Goal: Information Seeking & Learning: Learn about a topic

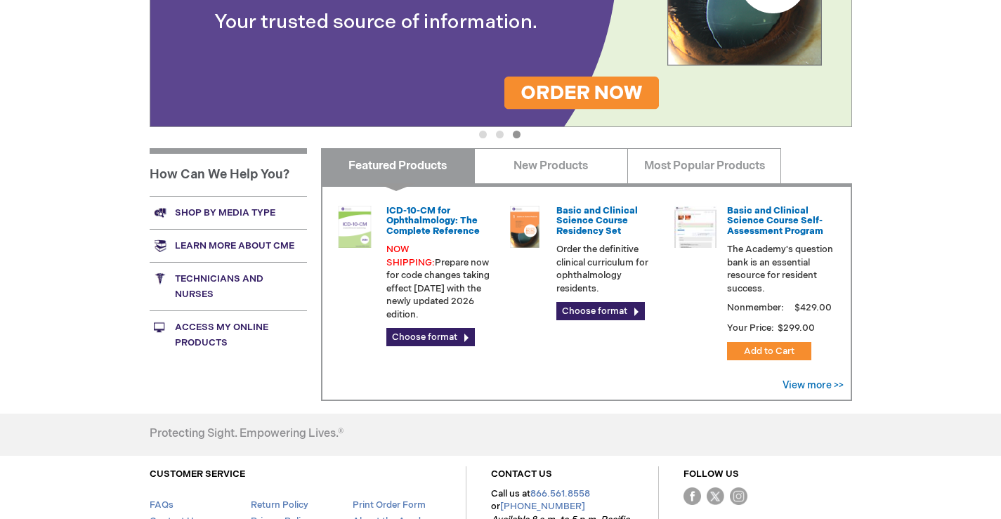
scroll to position [418, 0]
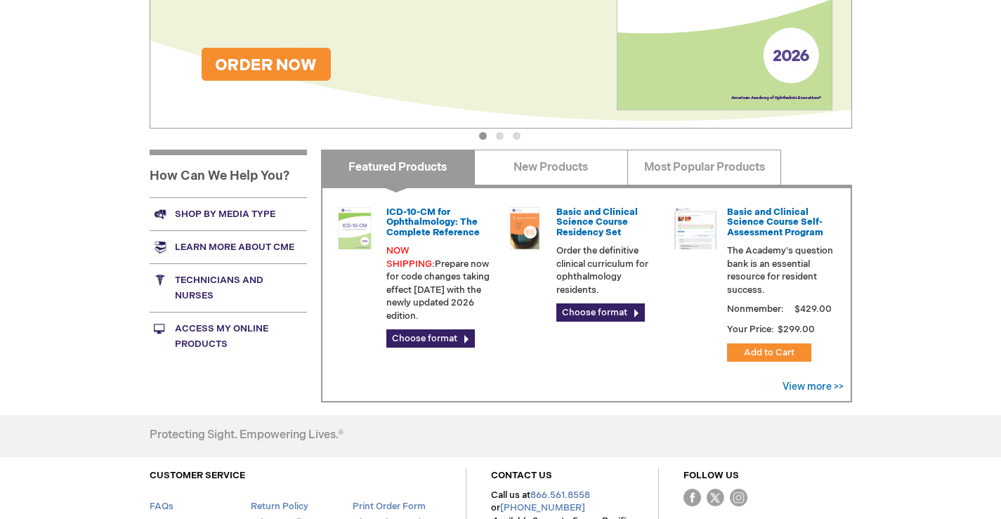
click at [246, 277] on link "Technicians and nurses" at bounding box center [228, 287] width 157 height 48
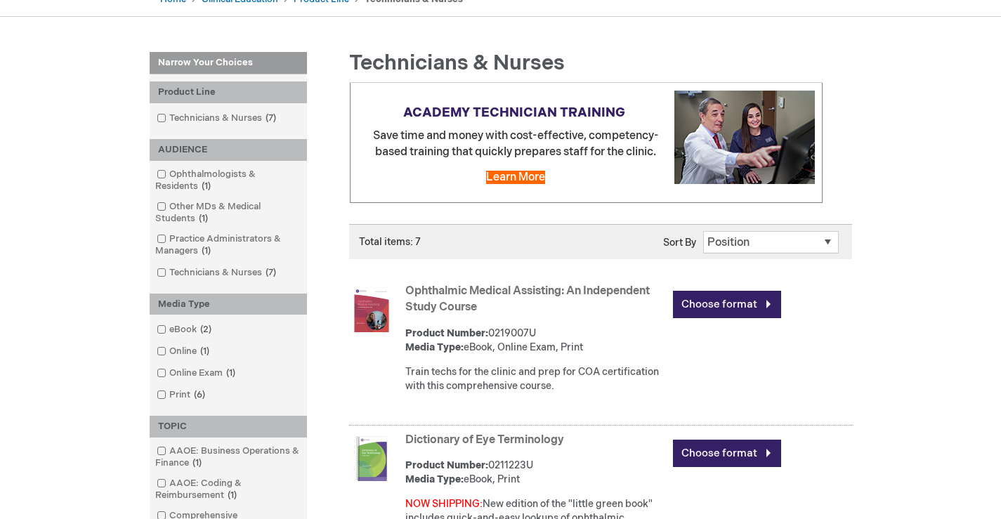
scroll to position [286, 0]
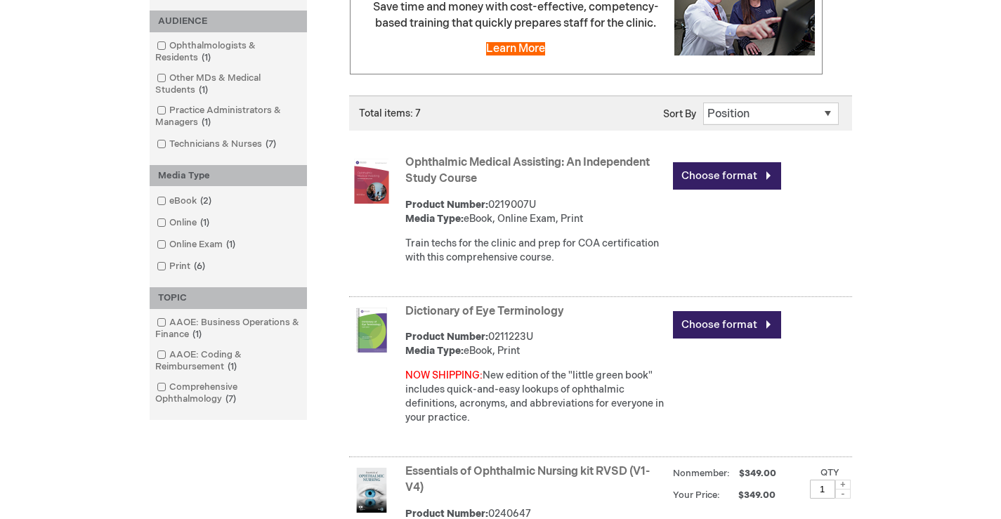
click at [376, 336] on img at bounding box center [371, 330] width 45 height 45
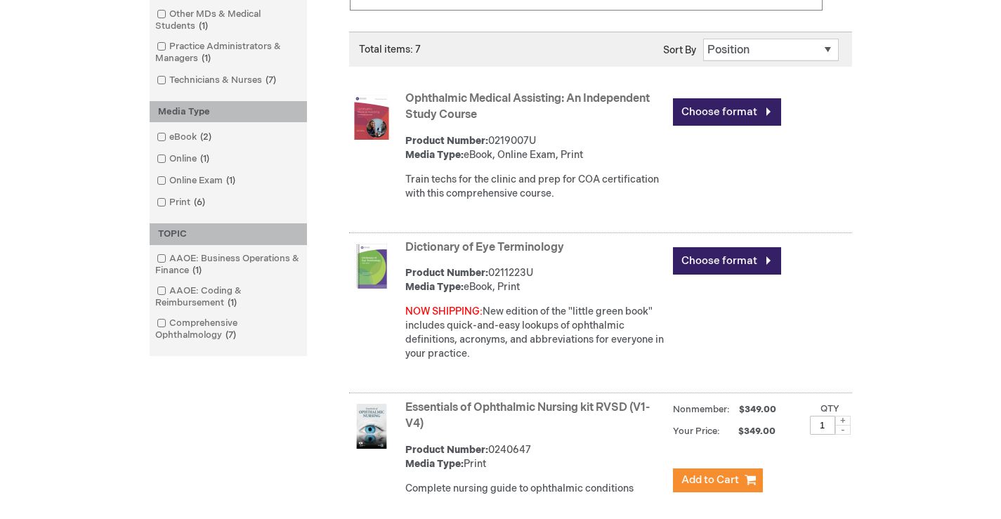
scroll to position [392, 0]
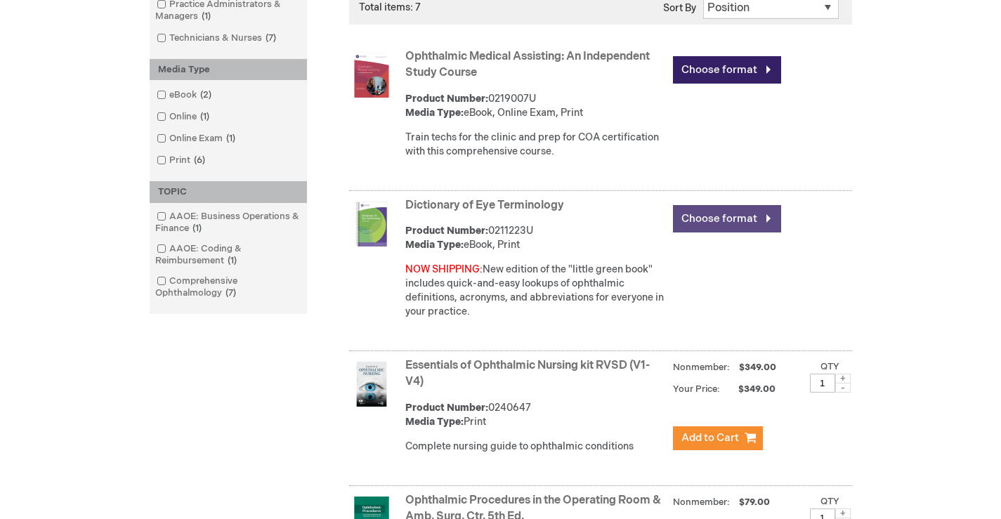
click at [704, 224] on link "Choose format" at bounding box center [727, 218] width 108 height 27
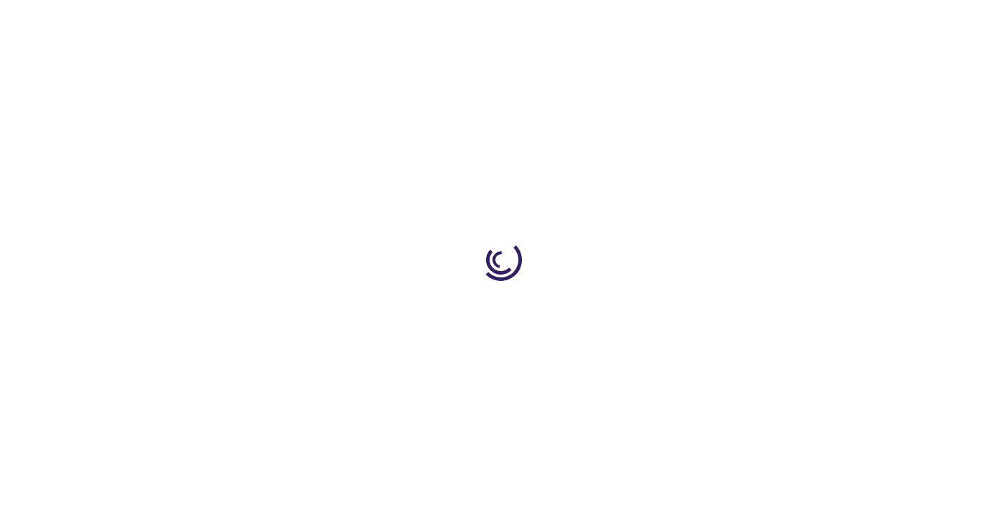
type input "0"
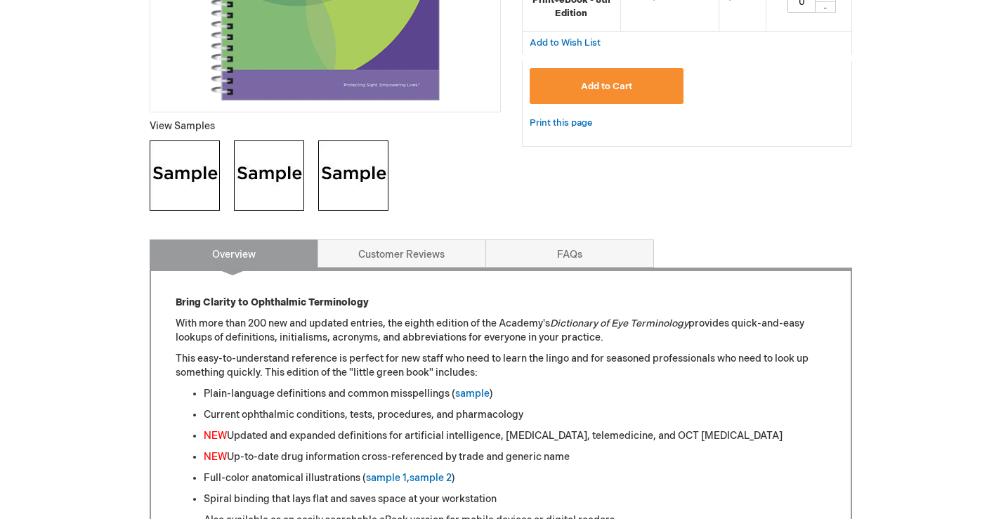
scroll to position [461, 0]
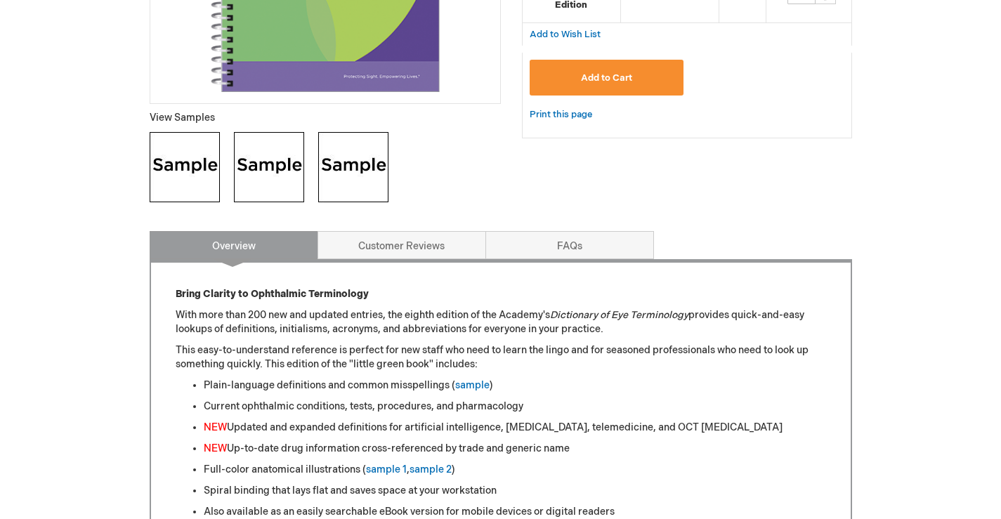
click at [190, 164] on img at bounding box center [185, 167] width 70 height 70
click at [273, 157] on img at bounding box center [269, 167] width 70 height 70
click at [362, 175] on img at bounding box center [353, 167] width 70 height 70
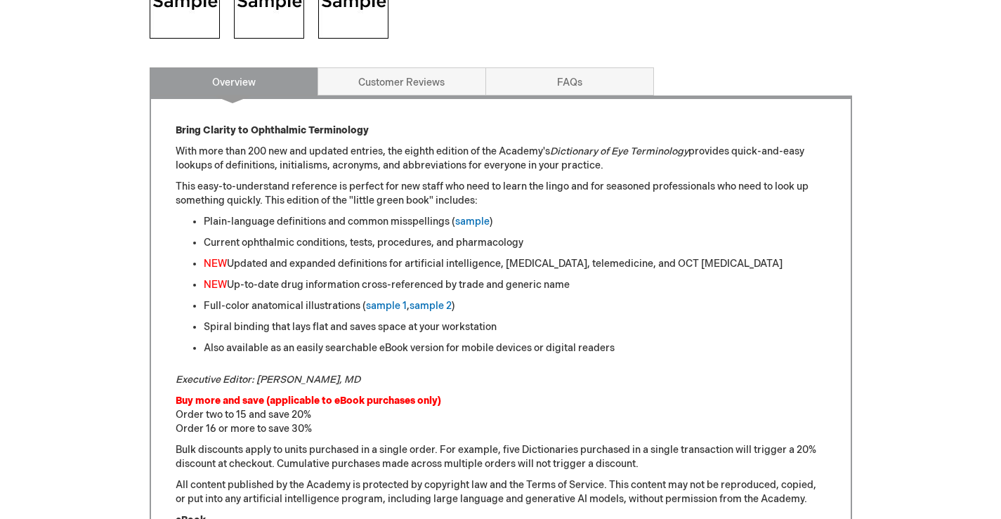
scroll to position [613, 0]
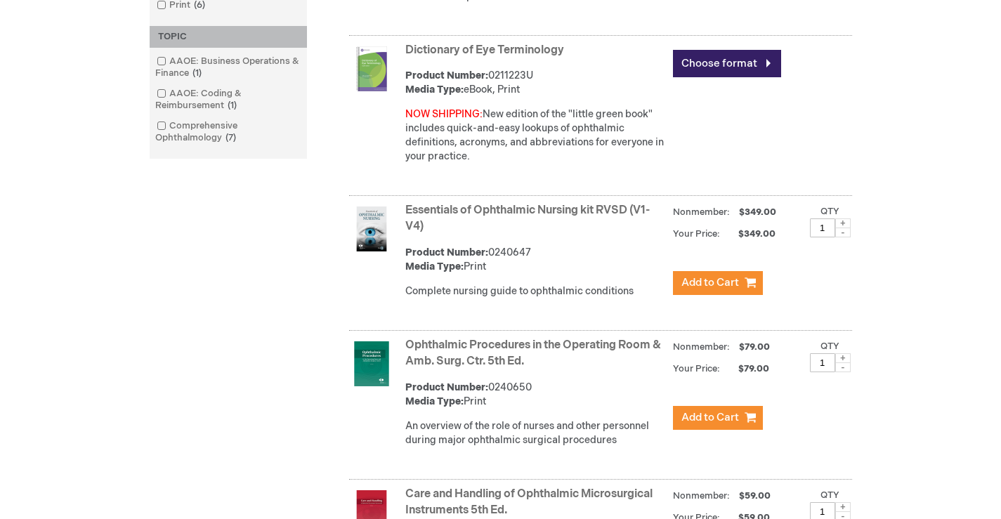
scroll to position [557, 0]
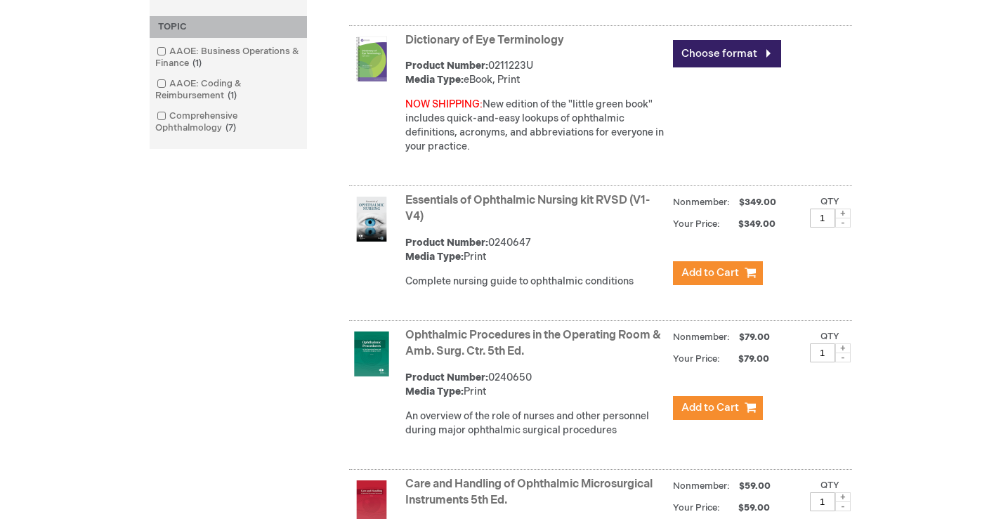
click at [466, 344] on link "Ophthalmic Procedures in the Operating Room & Amb. Surg. Ctr. 5th Ed." at bounding box center [533, 343] width 256 height 29
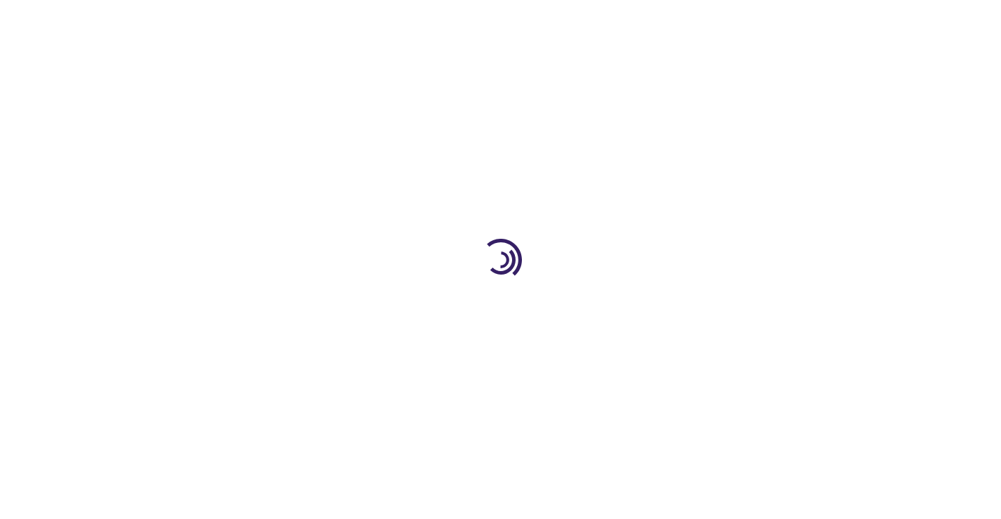
type input "1"
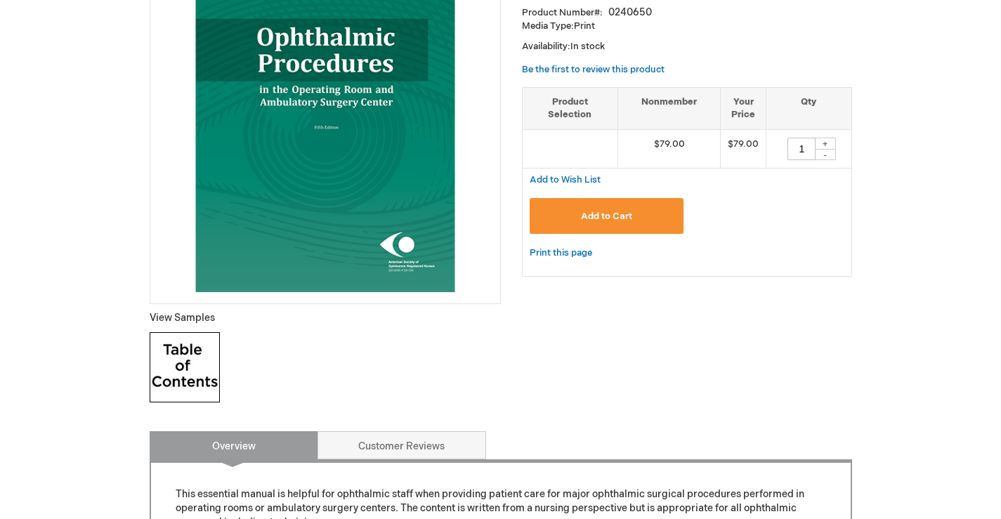
scroll to position [278, 0]
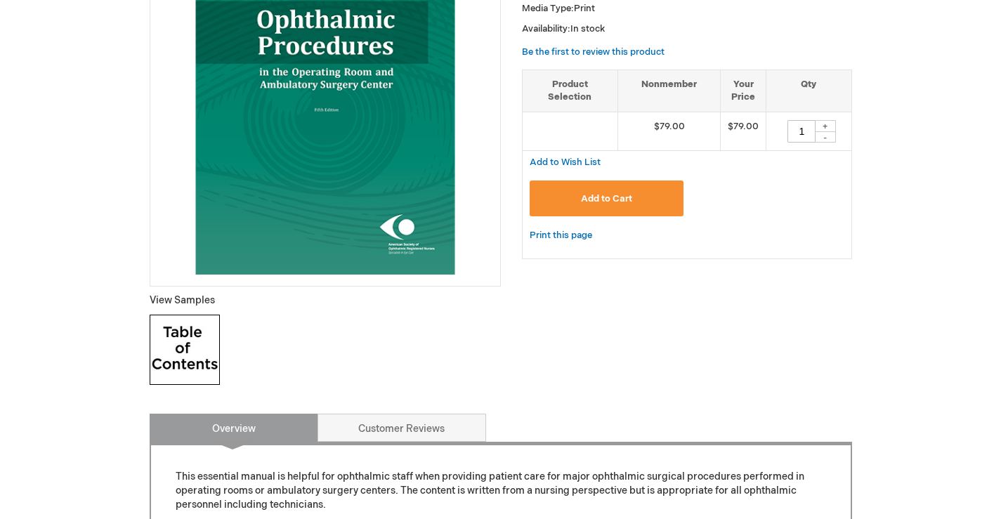
click at [180, 302] on p "View Samples" at bounding box center [325, 301] width 351 height 14
click at [192, 339] on img at bounding box center [185, 350] width 70 height 70
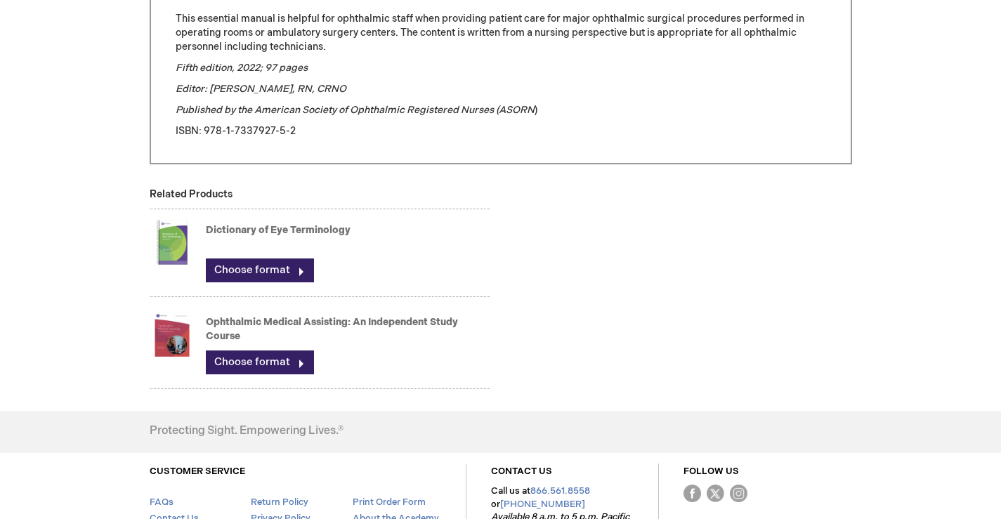
scroll to position [730, 0]
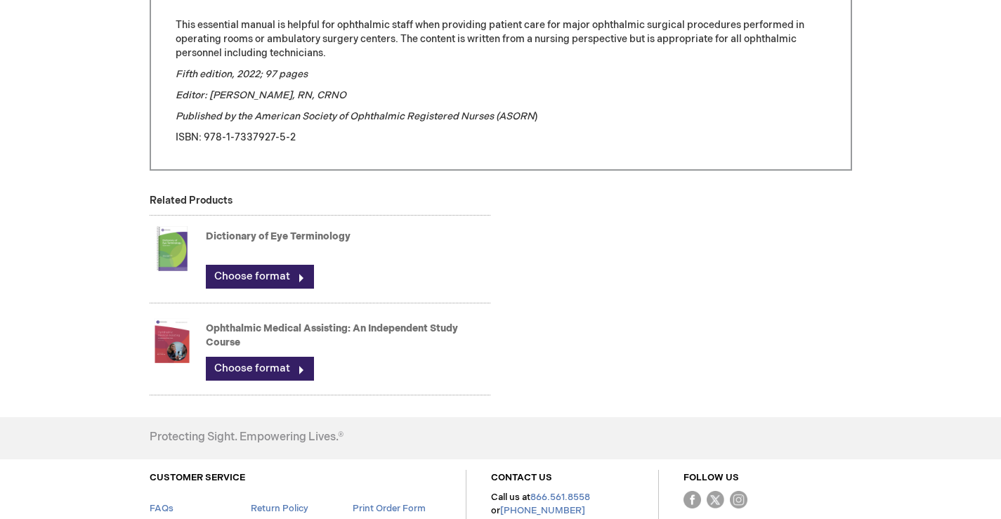
click at [279, 232] on link "Dictionary of Eye Terminology" at bounding box center [278, 236] width 145 height 12
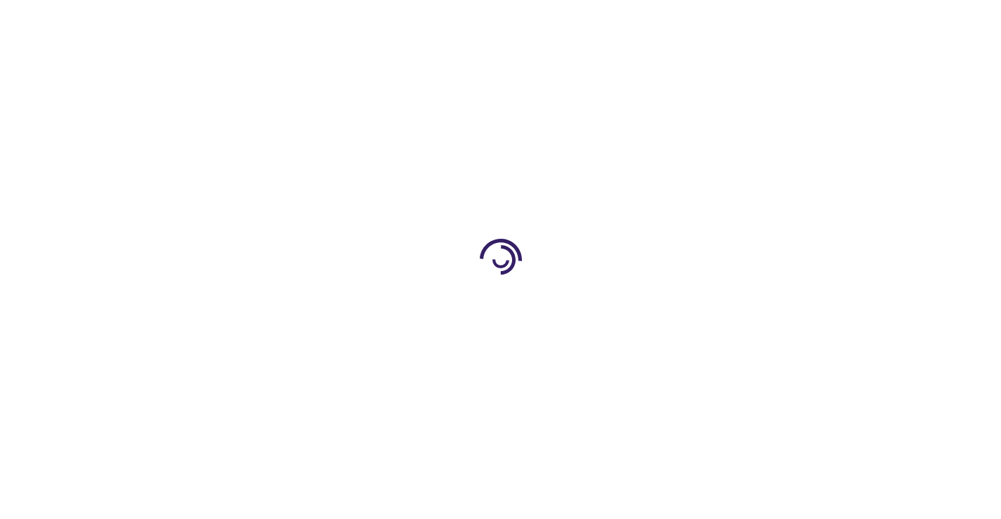
type input "0"
type input "1"
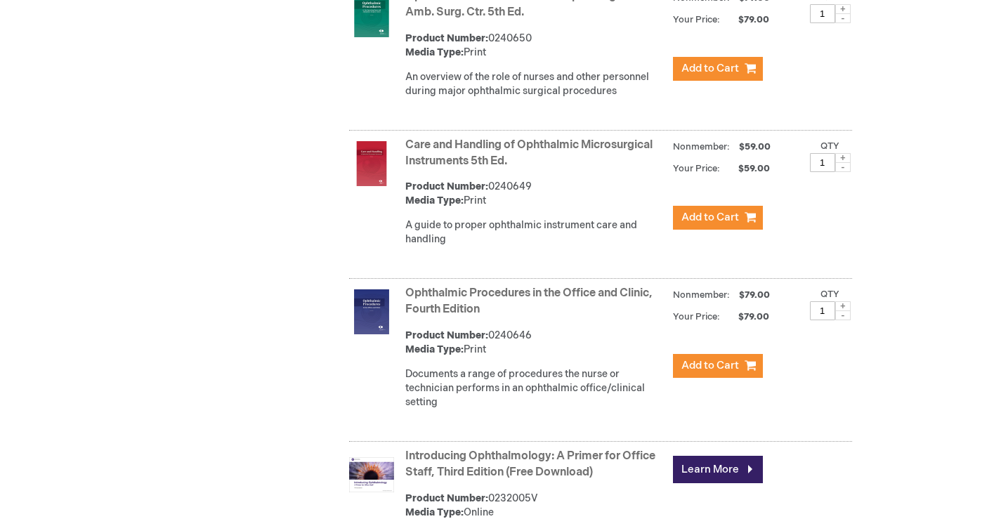
scroll to position [960, 0]
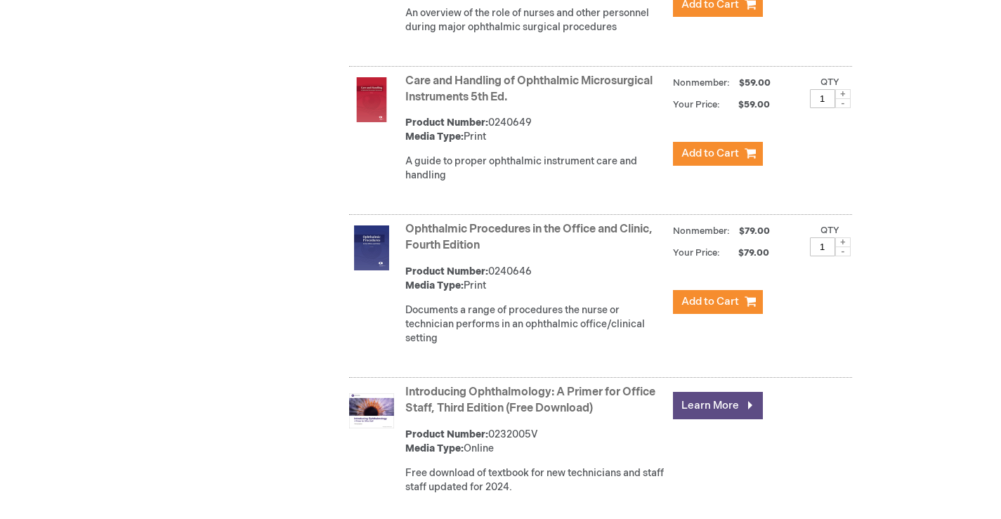
click at [711, 408] on link "Learn More" at bounding box center [718, 405] width 90 height 27
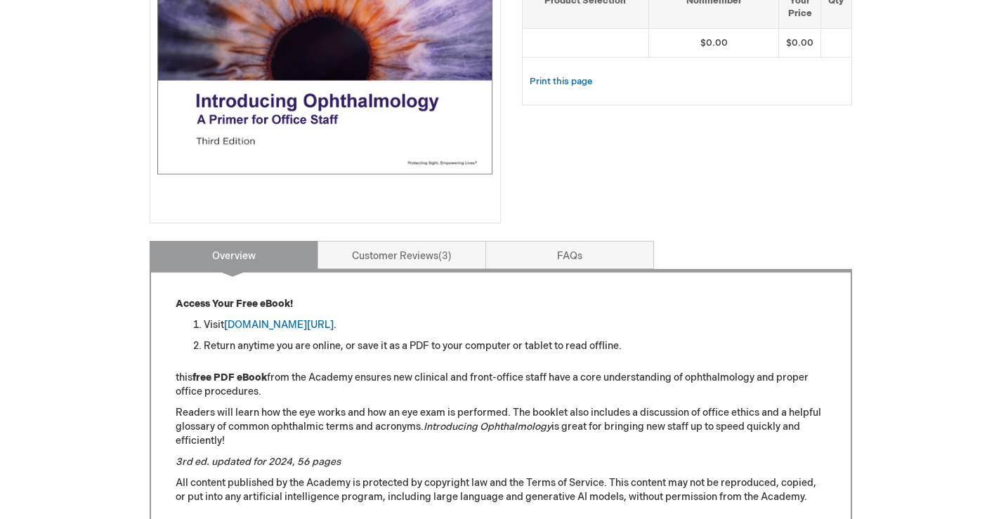
scroll to position [361, 0]
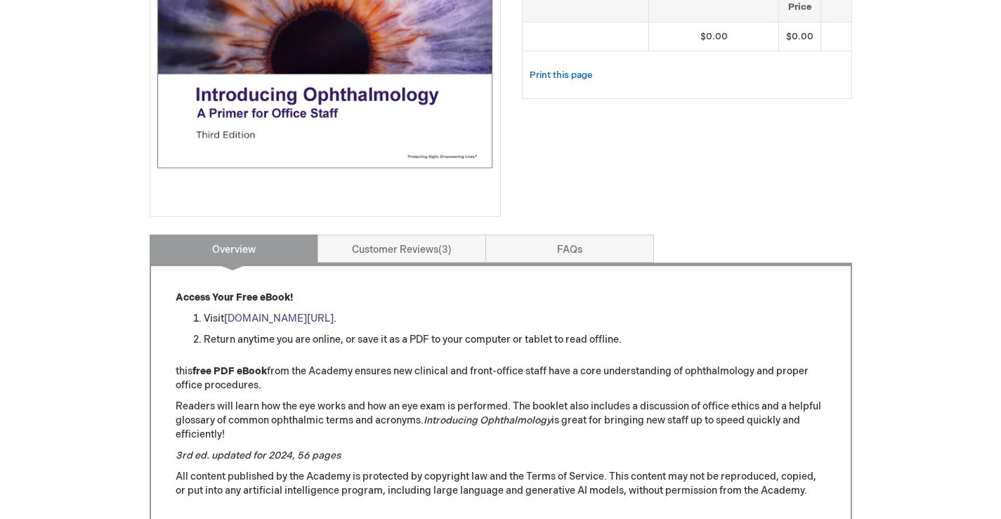
click at [315, 320] on link "[DOMAIN_NAME][URL]" at bounding box center [279, 319] width 110 height 12
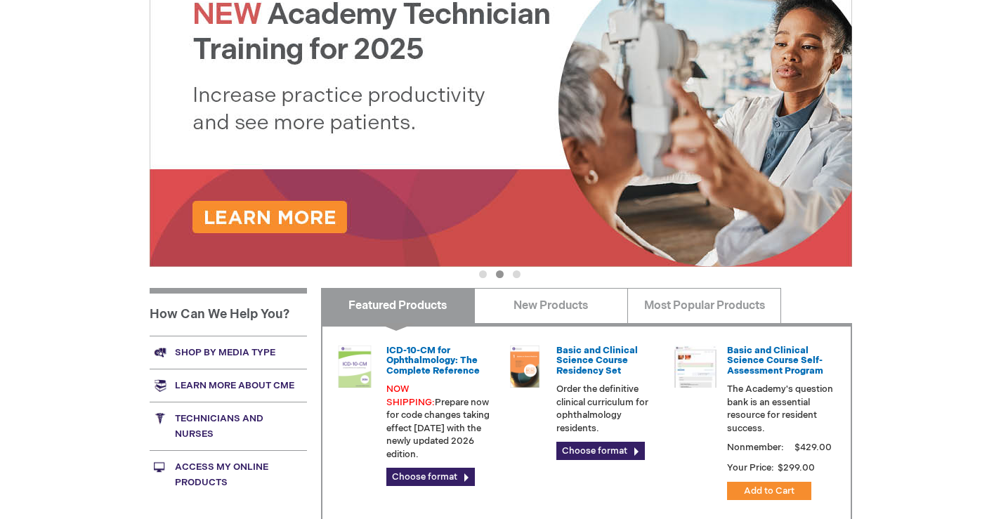
scroll to position [314, 0]
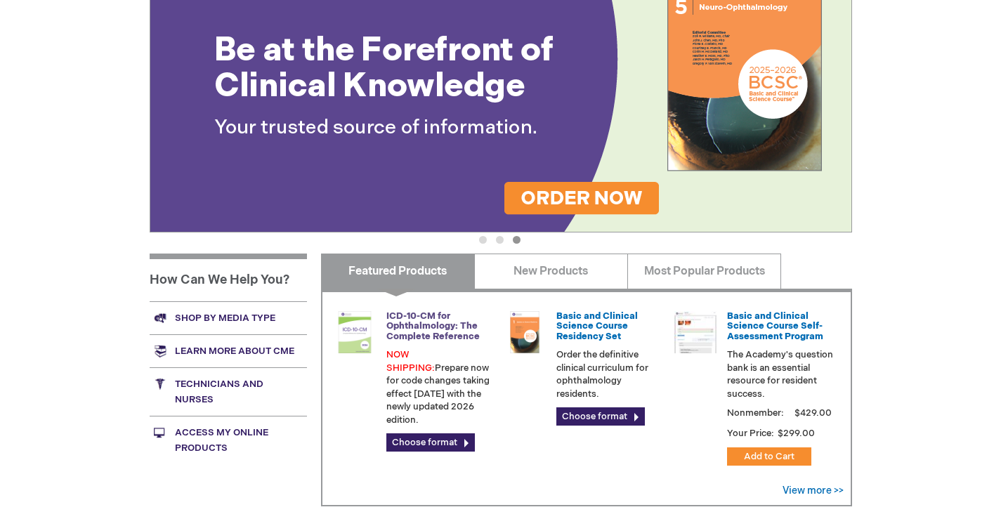
click at [432, 326] on link "ICD-10-CM for Ophthalmology: The Complete Reference" at bounding box center [432, 326] width 93 height 32
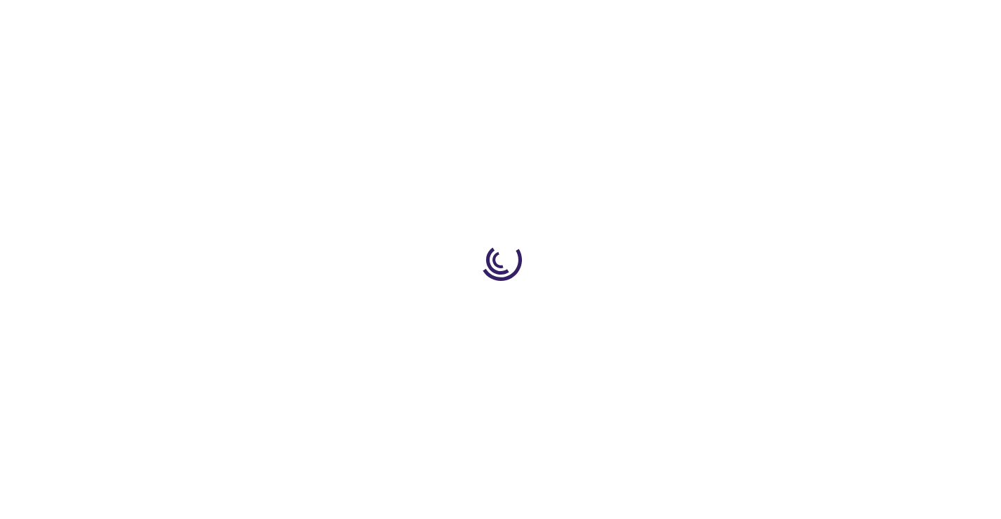
type input "0"
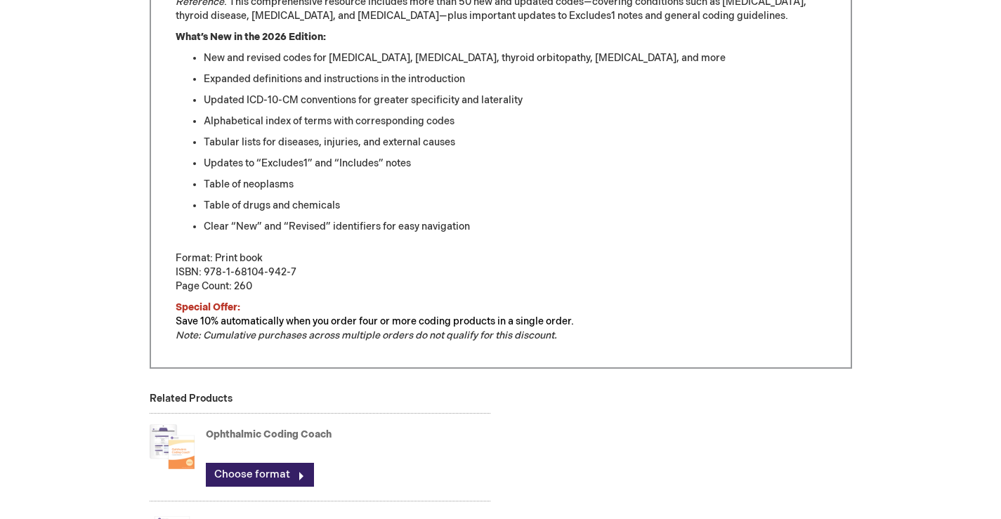
scroll to position [707, 0]
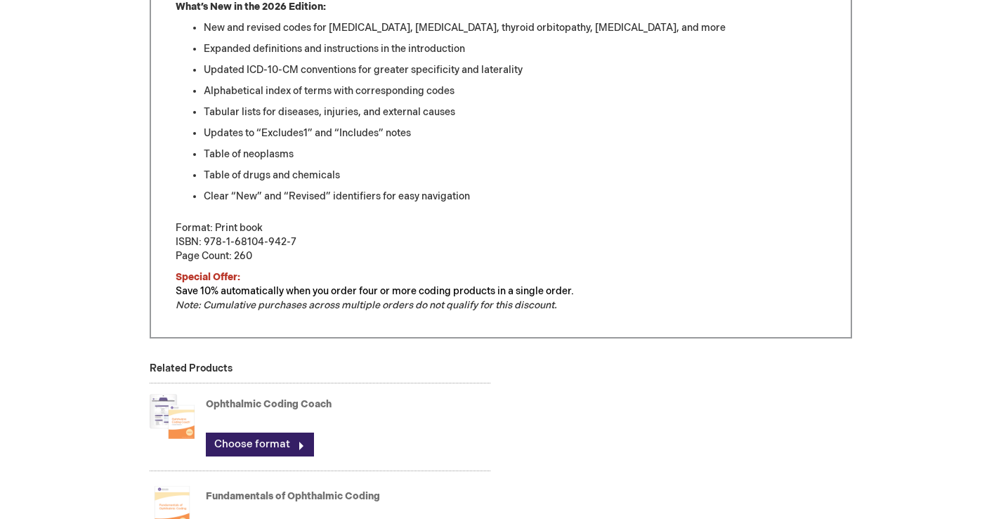
click at [242, 406] on link "Ophthalmic Coding Coach" at bounding box center [269, 404] width 126 height 12
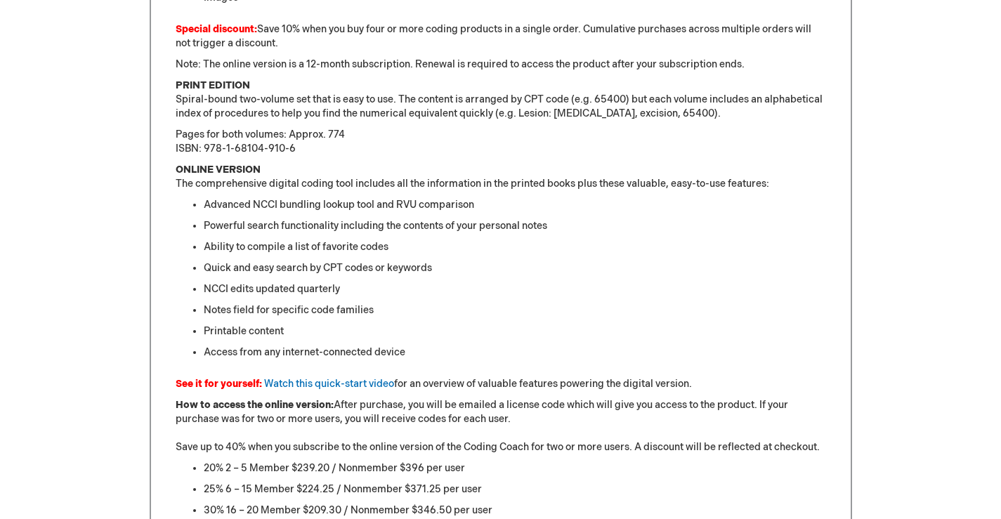
scroll to position [1012, 0]
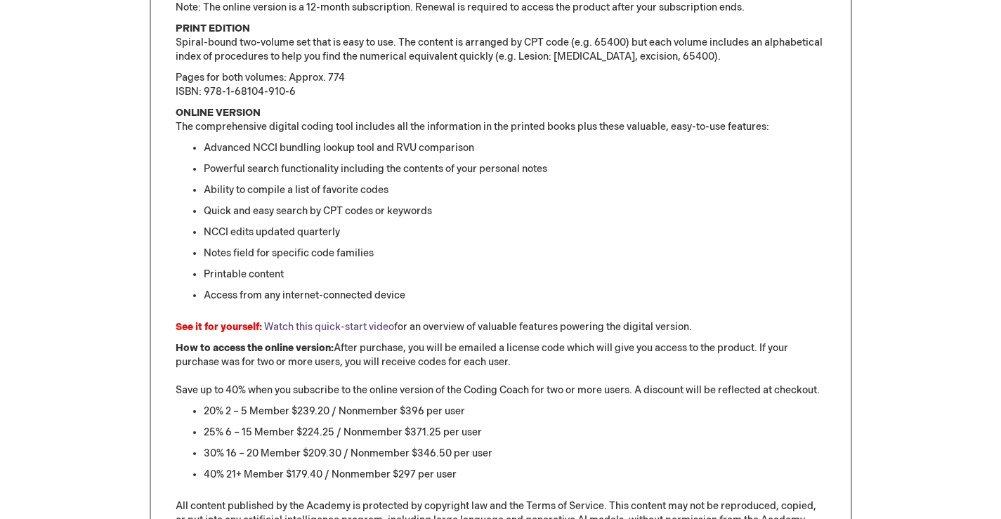
click at [374, 326] on link "Watch this quick-start video" at bounding box center [329, 327] width 130 height 12
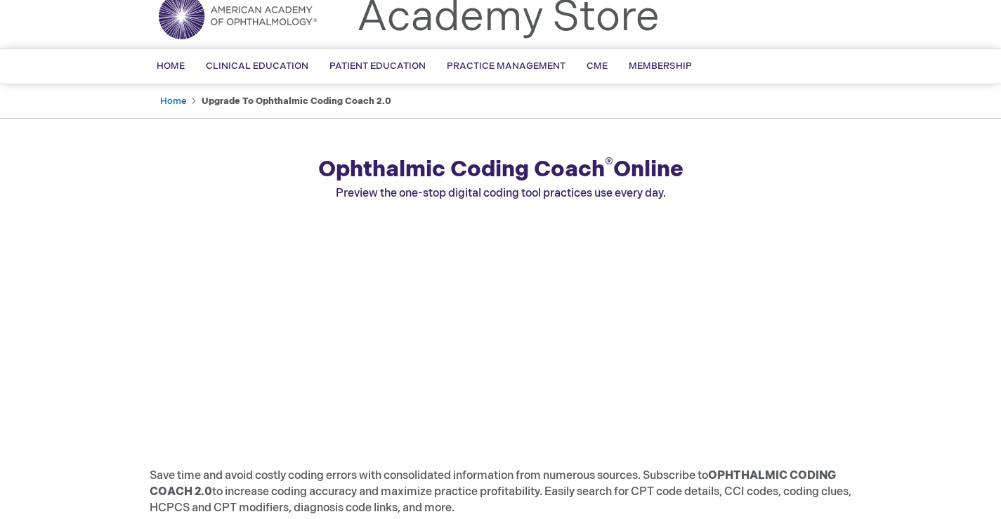
scroll to position [45, 0]
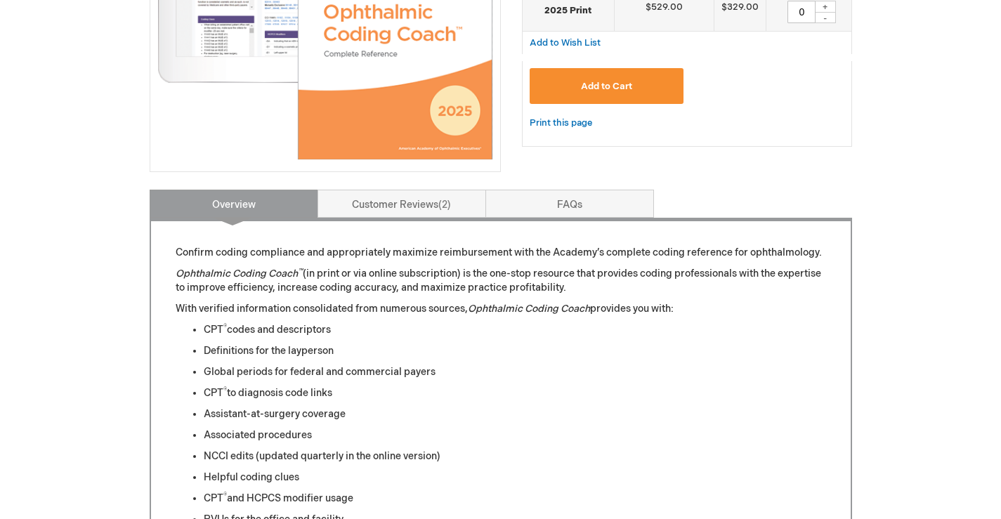
scroll to position [376, 0]
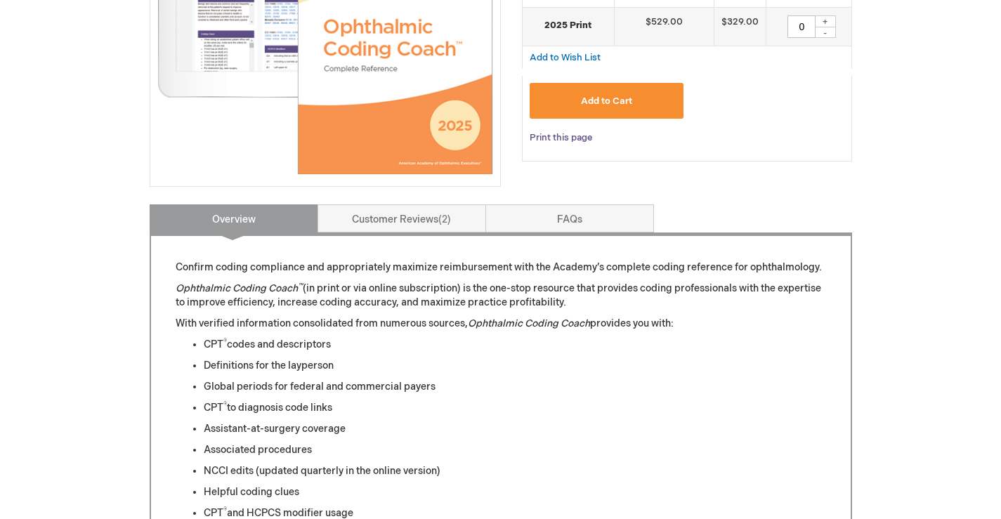
click at [561, 136] on link "Print this page" at bounding box center [561, 138] width 63 height 18
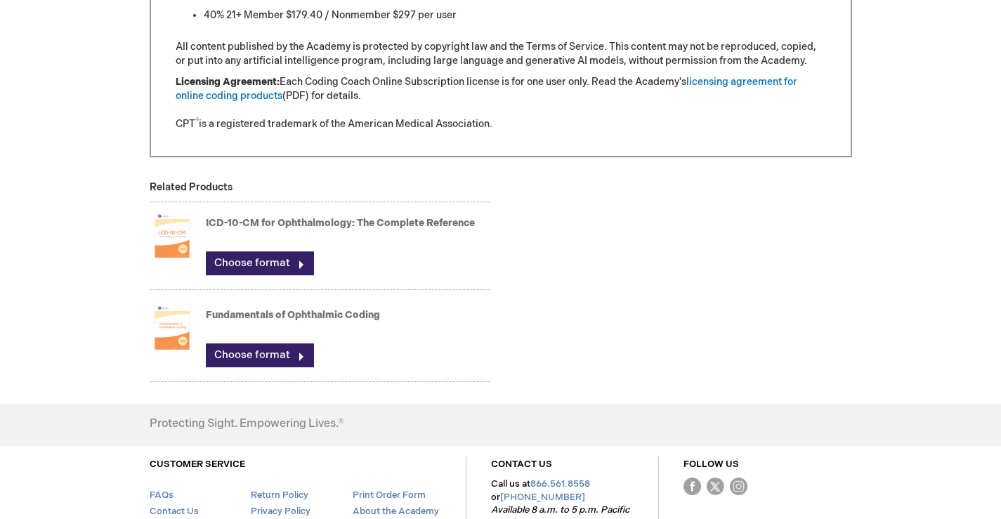
scroll to position [1490, 0]
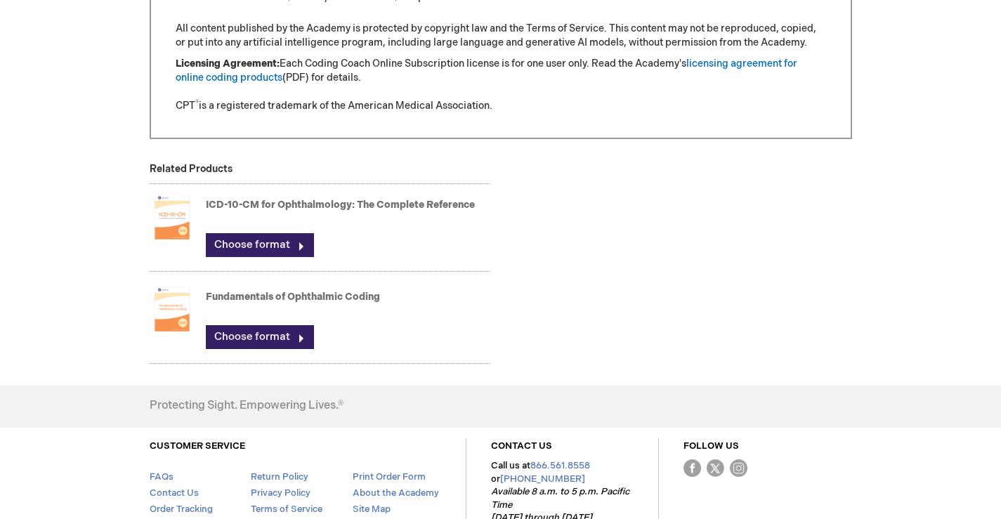
click at [276, 298] on link "Fundamentals of Ophthalmic Coding" at bounding box center [293, 297] width 174 height 12
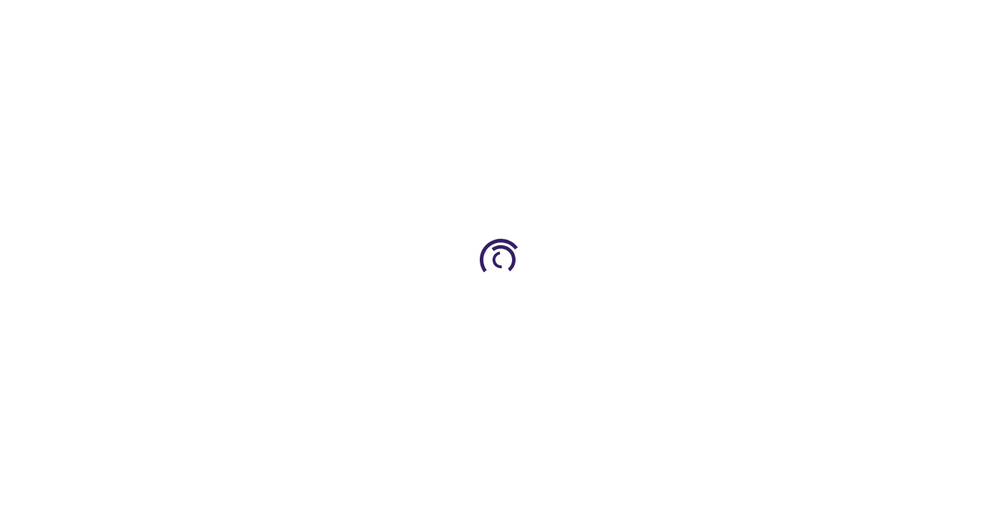
type input "0"
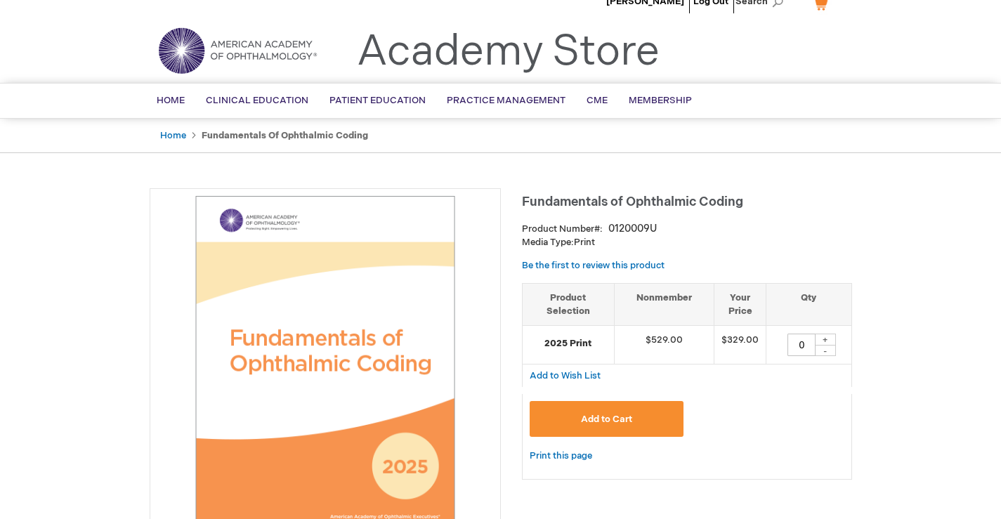
scroll to position [230, 0]
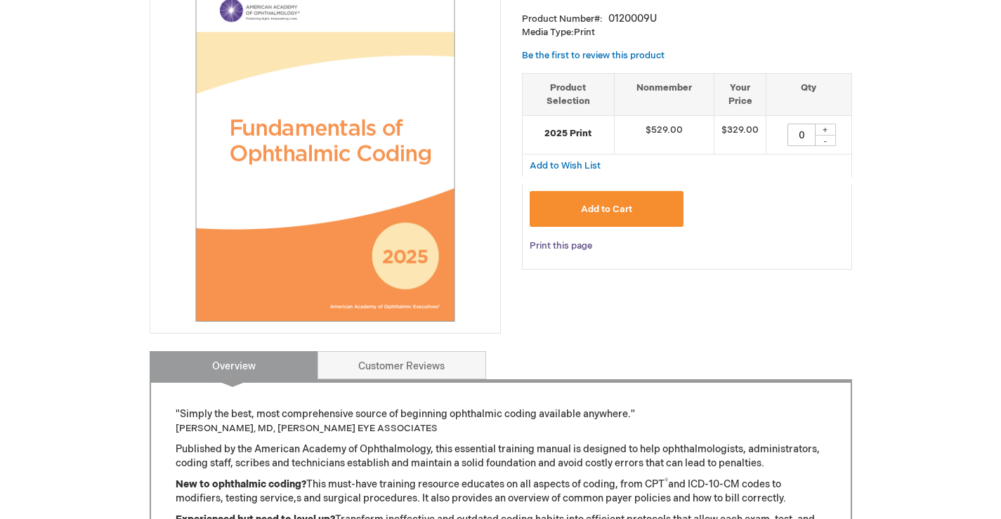
click at [572, 245] on link "Print this page" at bounding box center [561, 246] width 63 height 18
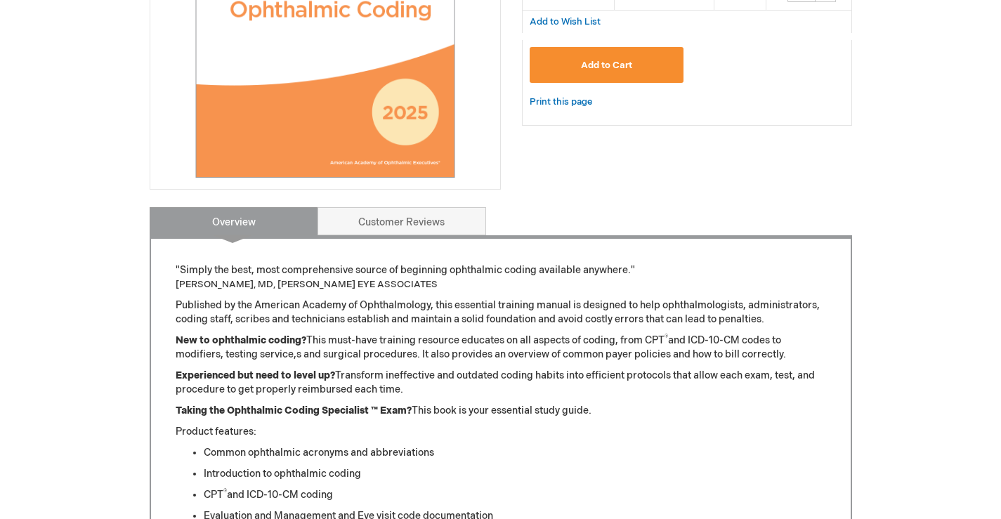
scroll to position [39, 0]
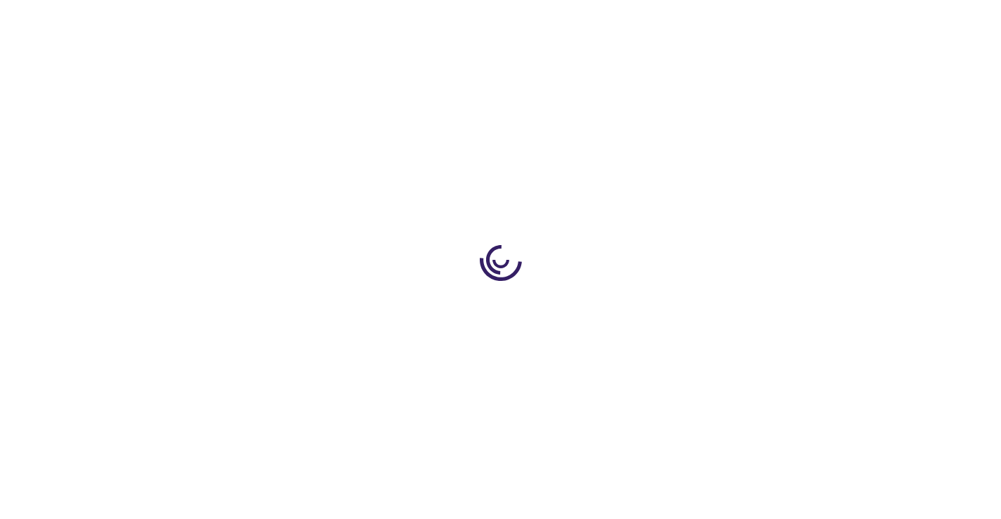
type input "0"
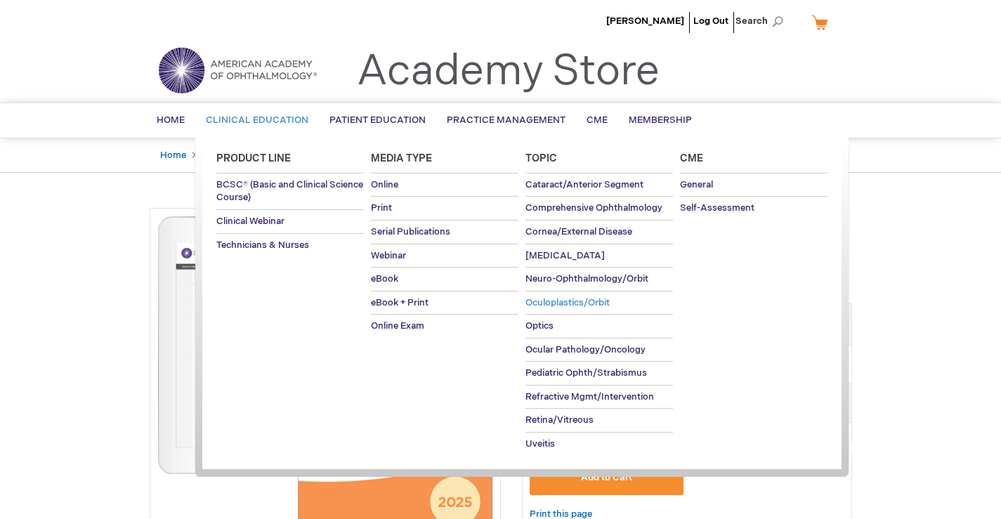
click at [608, 301] on span "Oculoplastics/Orbit" at bounding box center [567, 302] width 84 height 11
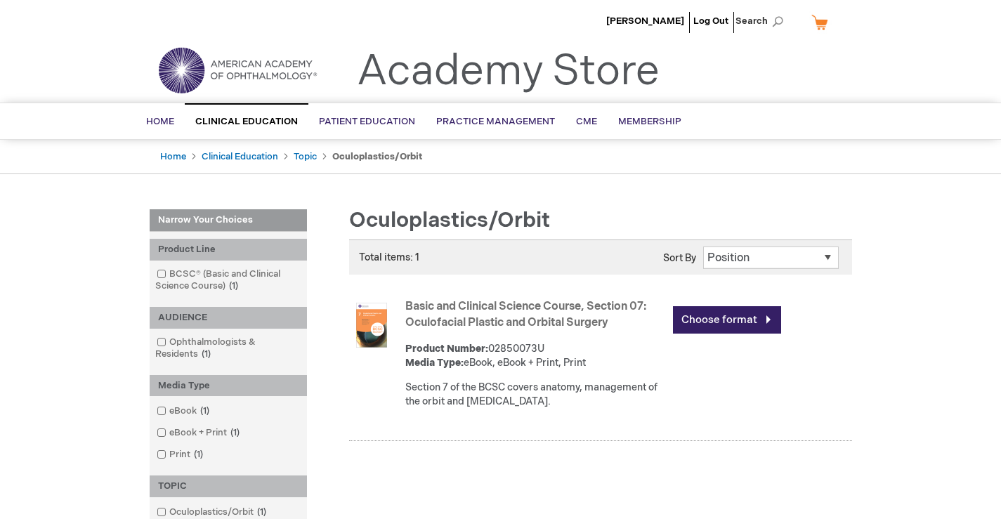
click at [530, 317] on link "Basic and Clinical Science Course, Section 07: Oculofacial Plastic and Orbital …" at bounding box center [525, 314] width 241 height 29
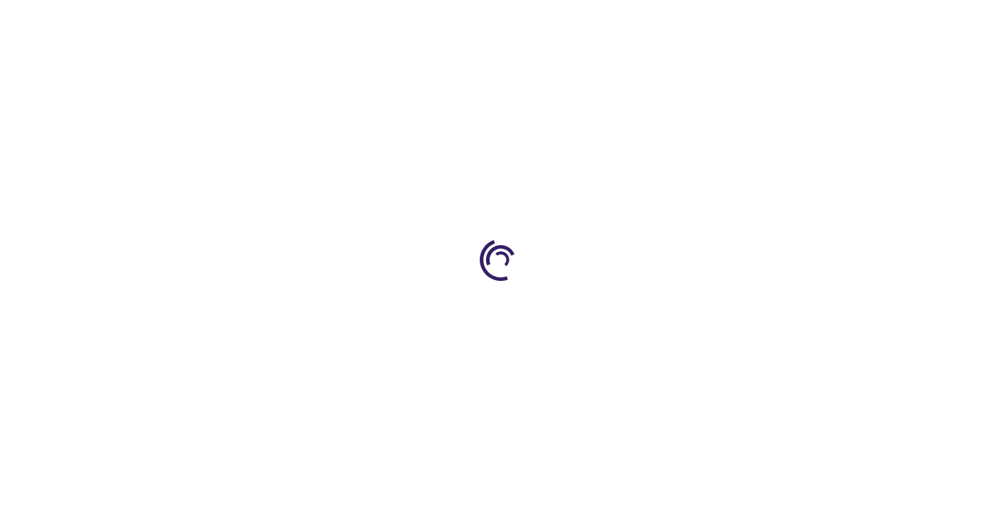
type input "0"
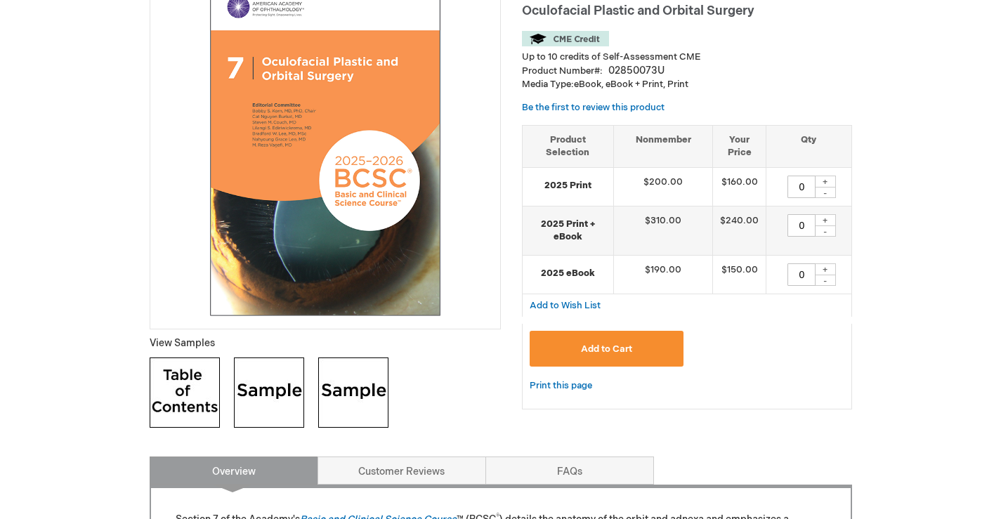
scroll to position [385, 0]
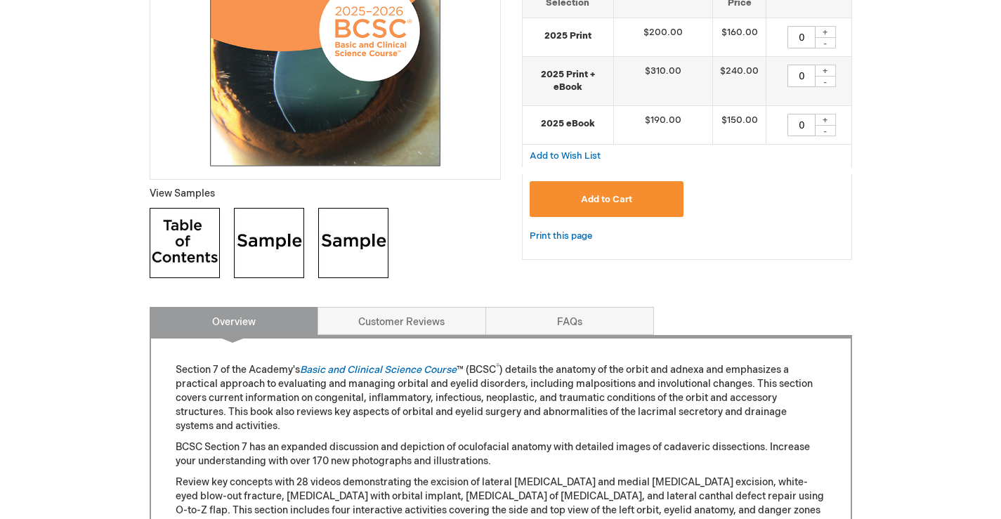
click at [270, 236] on img at bounding box center [269, 243] width 70 height 70
click at [336, 258] on img at bounding box center [353, 243] width 70 height 70
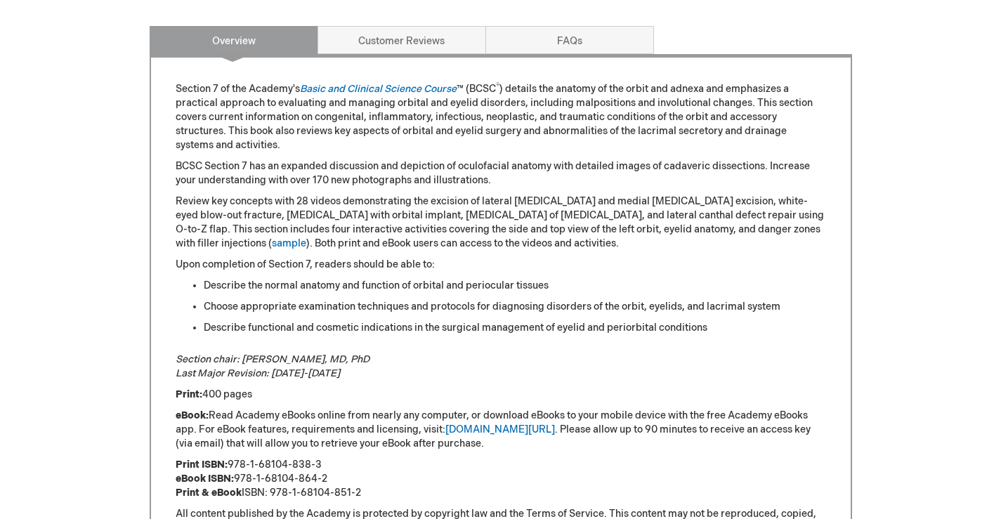
scroll to position [722, 0]
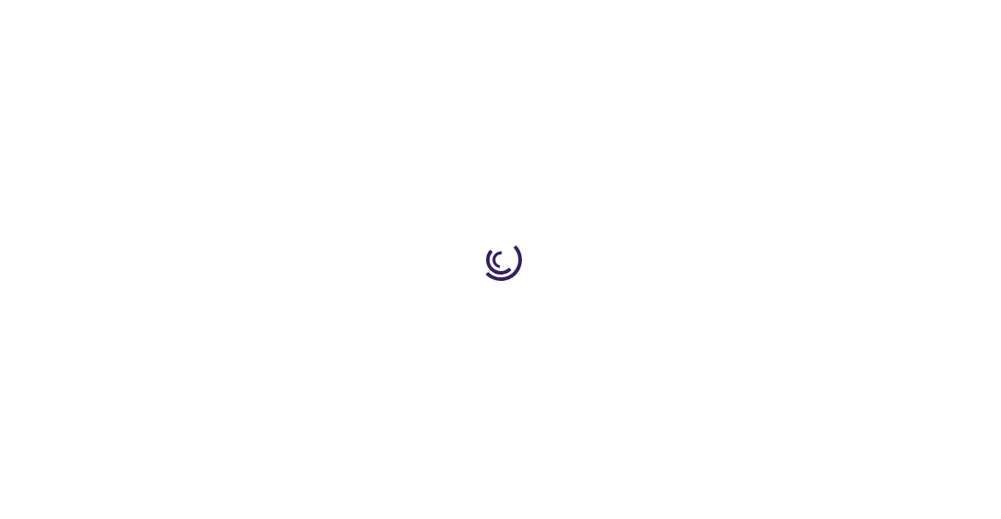
type input "0"
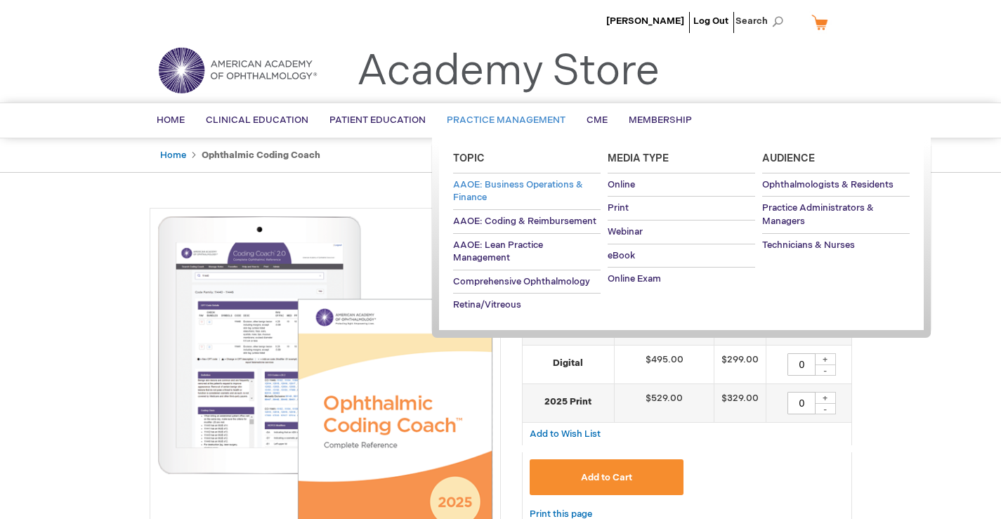
click at [511, 184] on span "AAOE: Business Operations & Finance" at bounding box center [518, 191] width 130 height 25
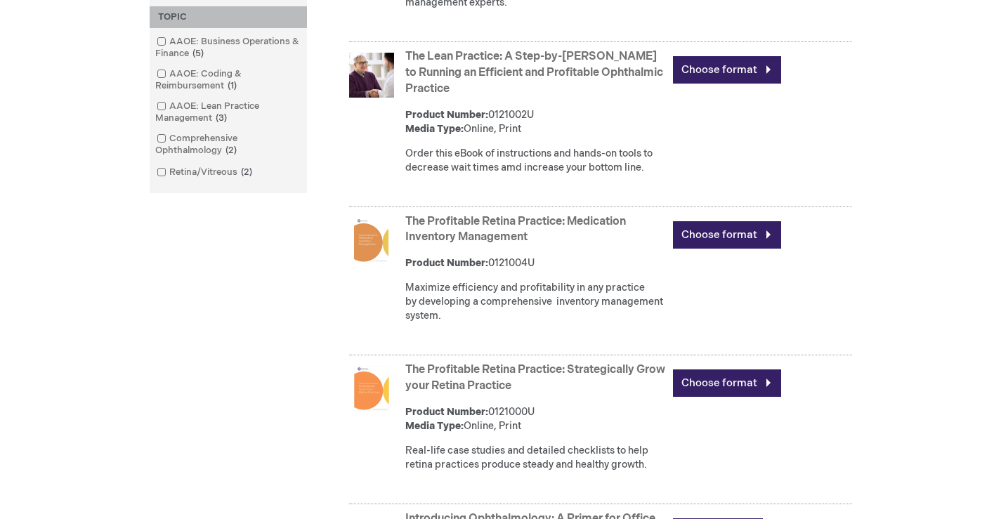
scroll to position [551, 0]
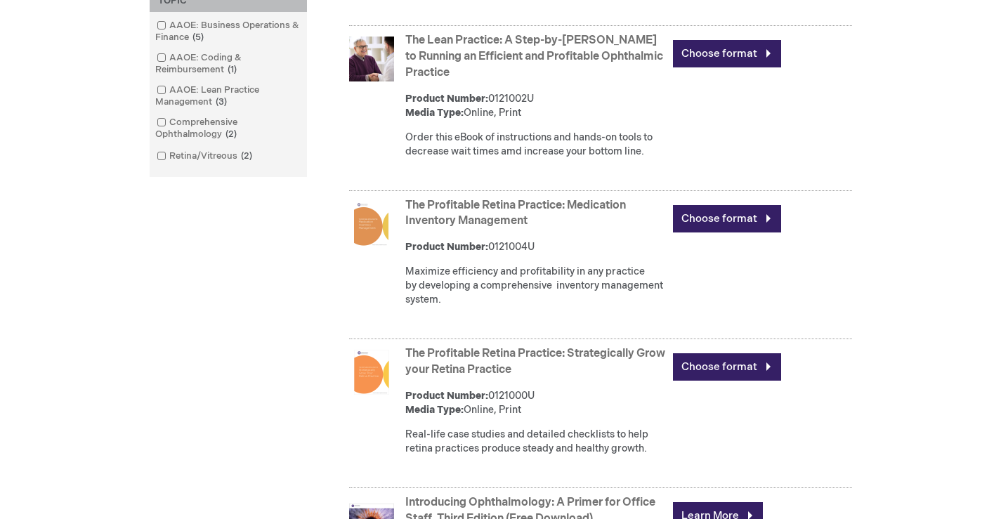
click at [515, 228] on link "The Profitable Retina Practice: Medication Inventory Management" at bounding box center [515, 213] width 221 height 29
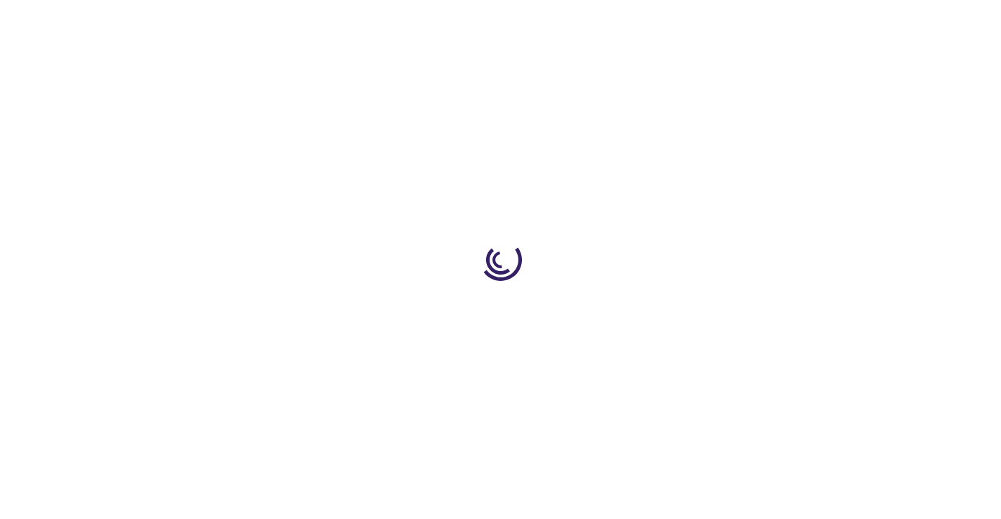
type input "0"
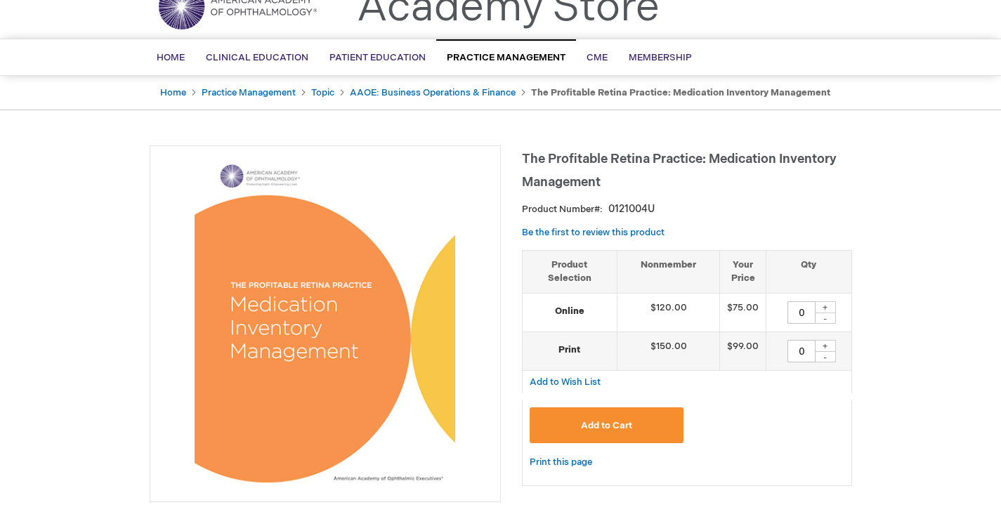
scroll to position [56, 0]
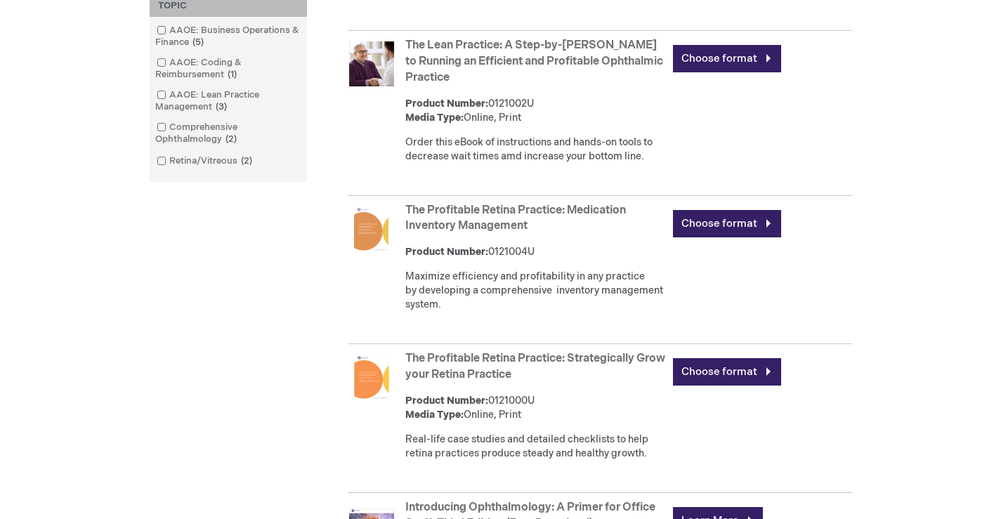
click at [504, 381] on link "The Profitable Retina Practice: Strategically Grow your Retina Practice" at bounding box center [535, 366] width 260 height 29
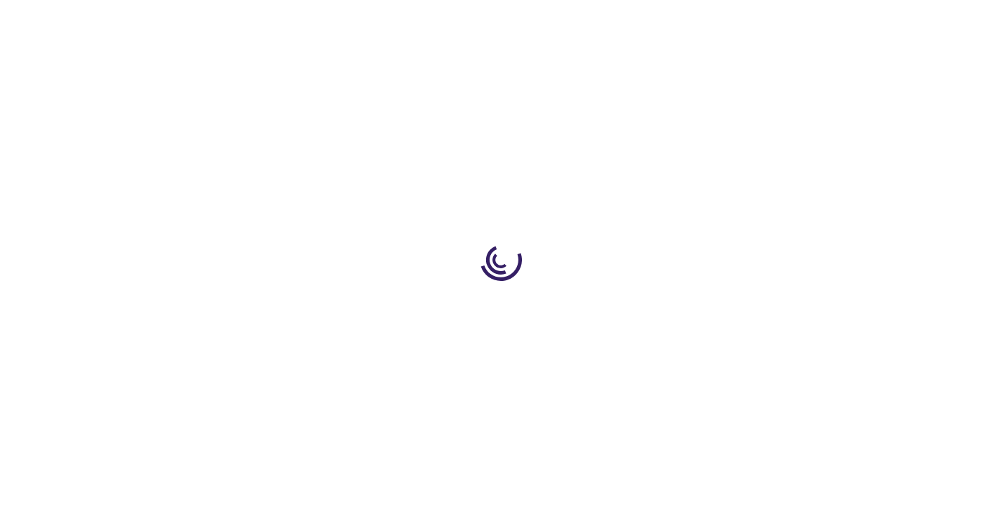
type input "0"
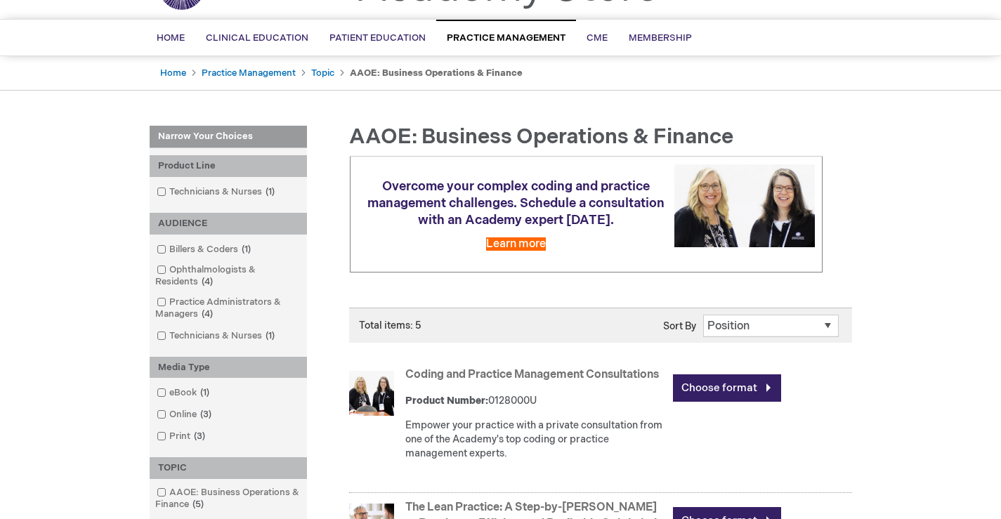
scroll to position [69, 0]
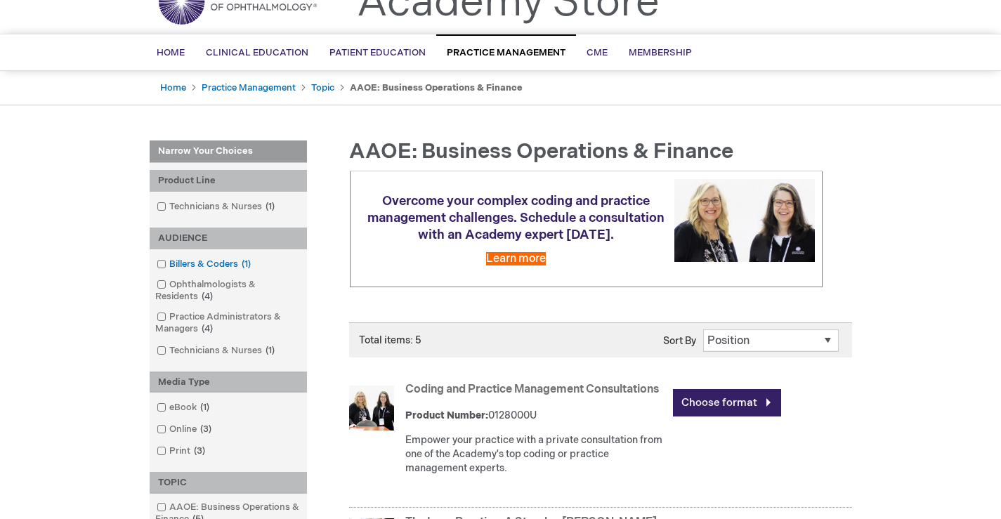
click at [169, 263] on span at bounding box center [169, 263] width 0 height 11
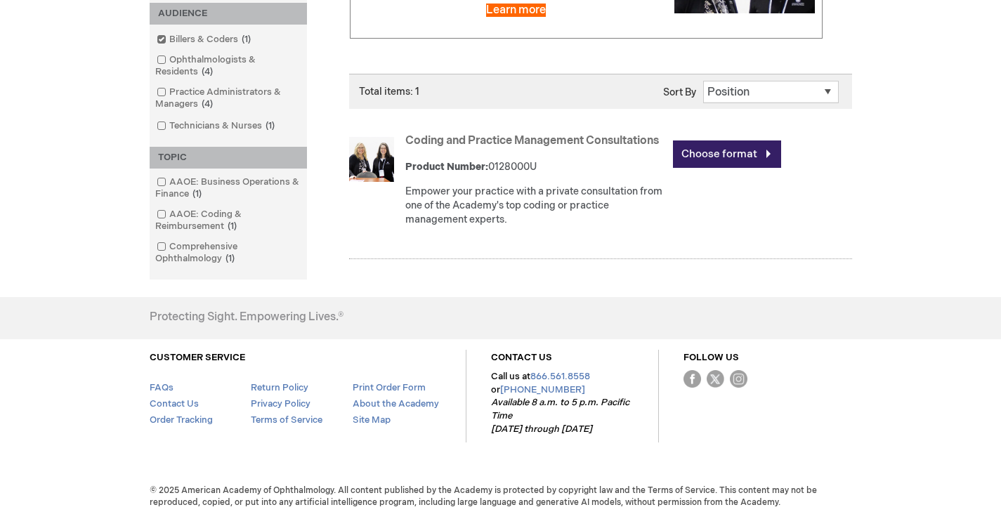
scroll to position [182, 0]
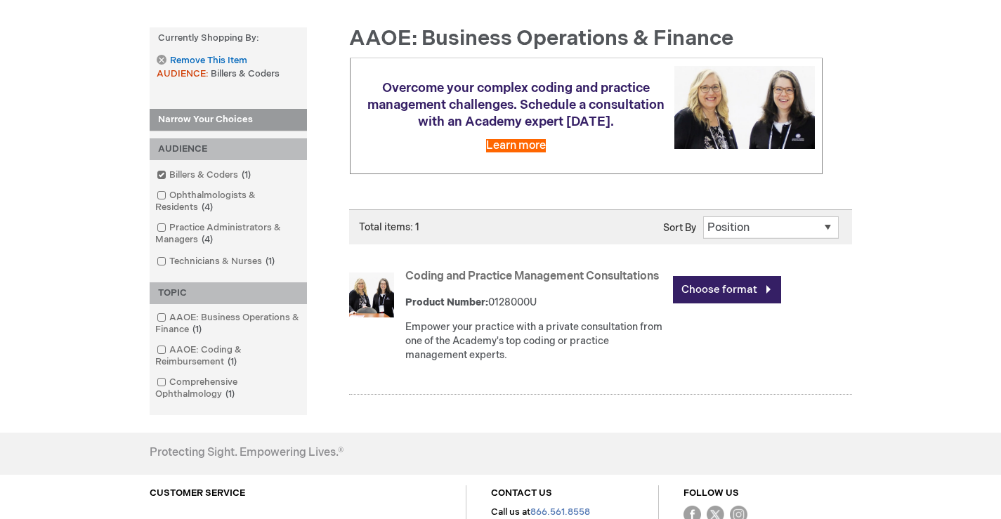
click at [169, 347] on span at bounding box center [169, 349] width 0 height 11
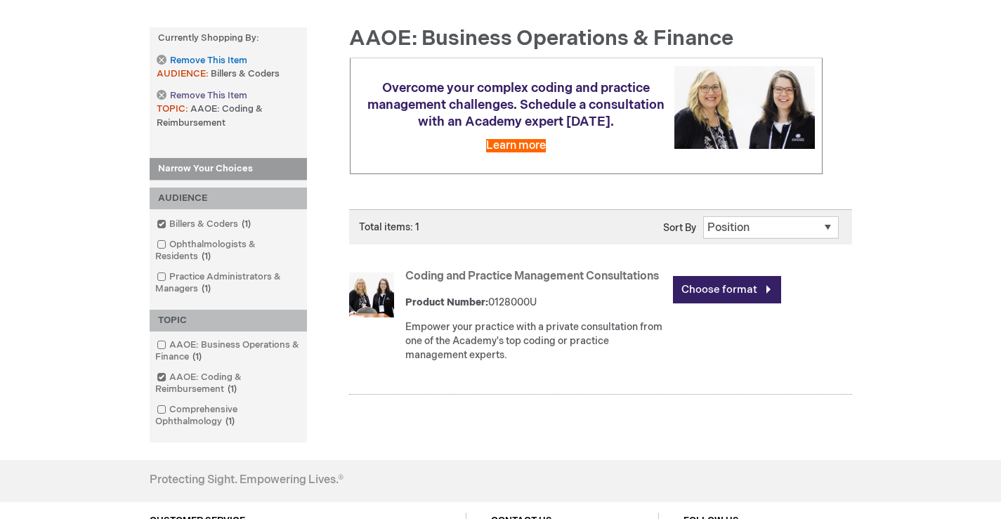
click at [199, 93] on span "Remove This Item" at bounding box center [208, 95] width 77 height 13
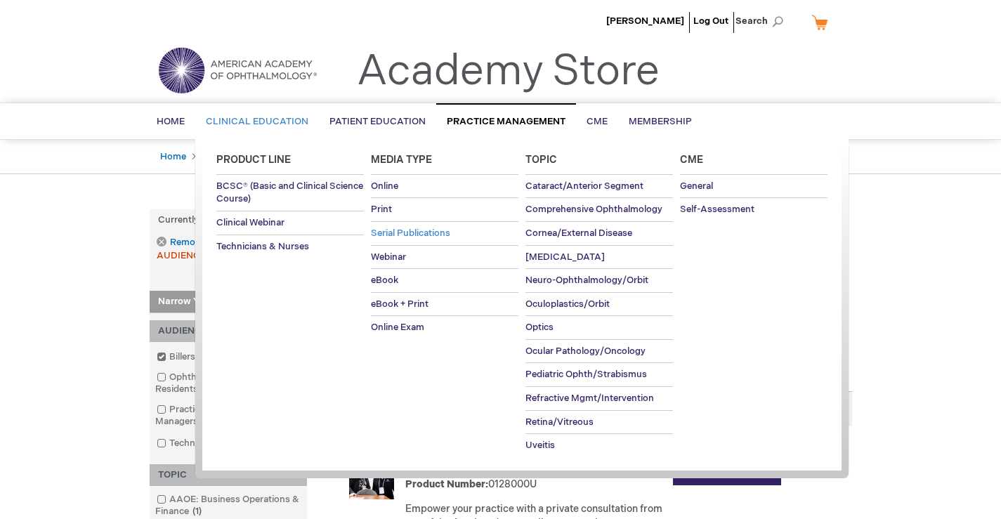
click at [416, 233] on span "Serial Publications" at bounding box center [410, 233] width 79 height 11
click at [397, 300] on span "eBook + Print" at bounding box center [400, 303] width 58 height 11
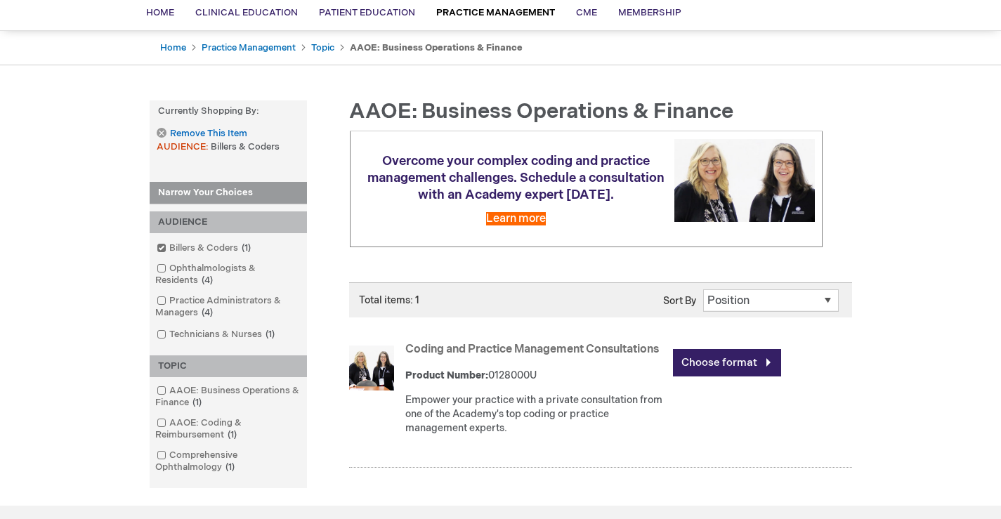
scroll to position [104, 0]
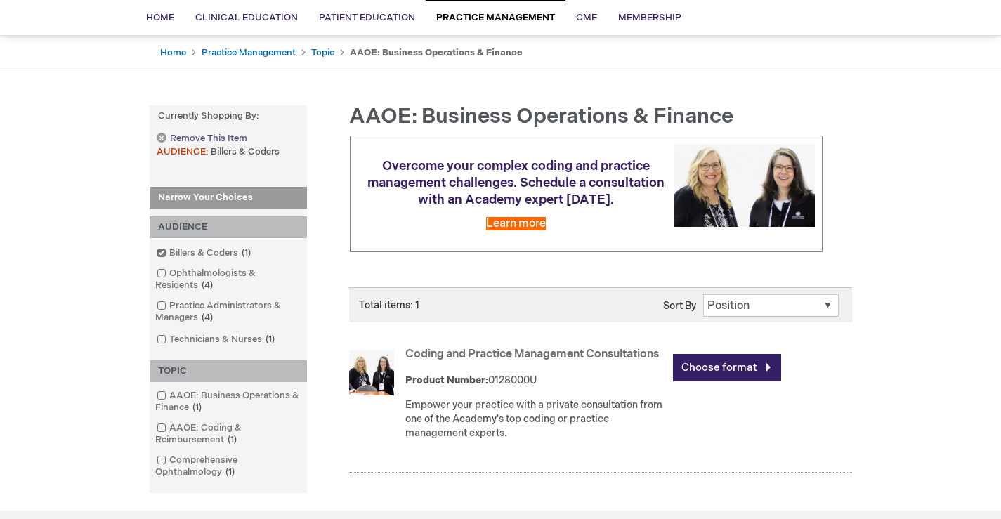
click at [231, 138] on span "Remove This Item" at bounding box center [208, 138] width 77 height 13
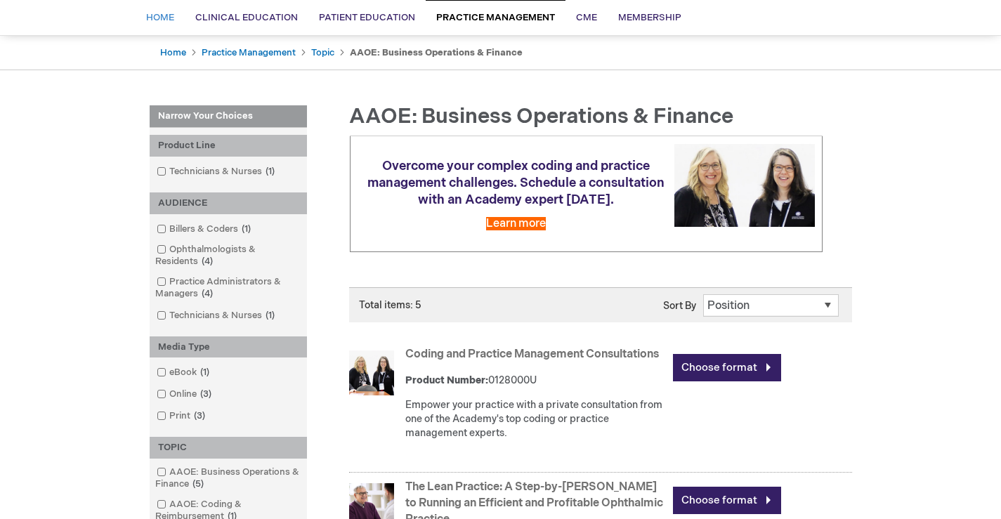
click at [160, 17] on span "Home" at bounding box center [160, 17] width 28 height 11
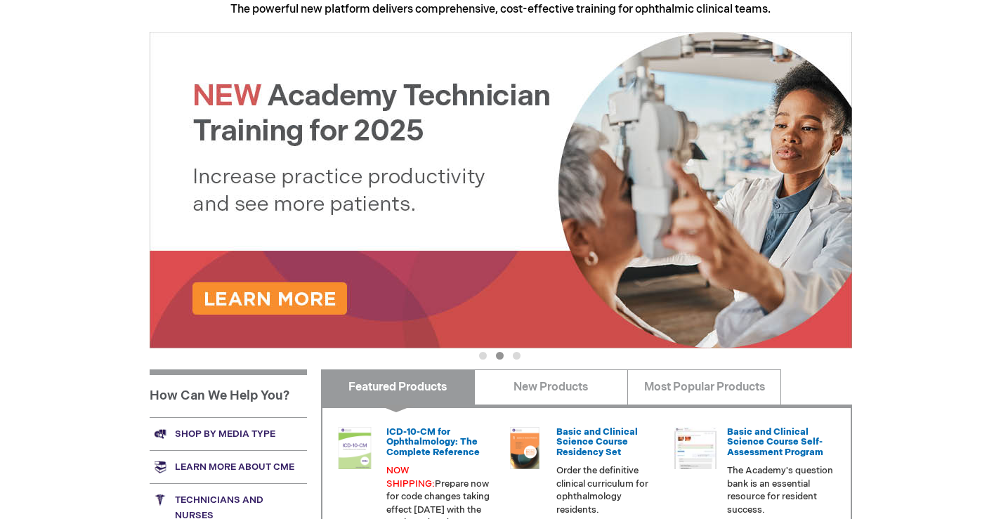
scroll to position [197, 0]
